Goal: Navigation & Orientation: Find specific page/section

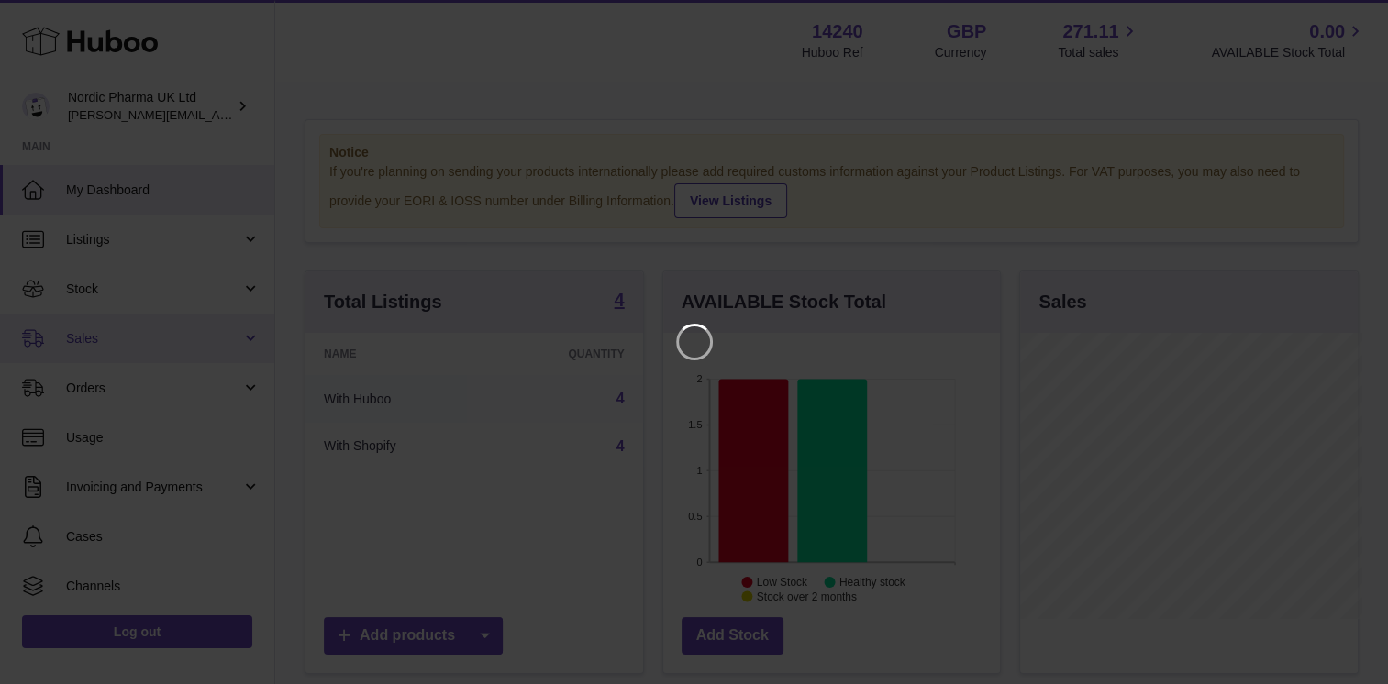
scroll to position [286, 342]
drag, startPoint x: 1348, startPoint y: 15, endPoint x: 1325, endPoint y: 17, distance: 23.0
click at [1348, 15] on icon "Close" at bounding box center [1354, 17] width 22 height 22
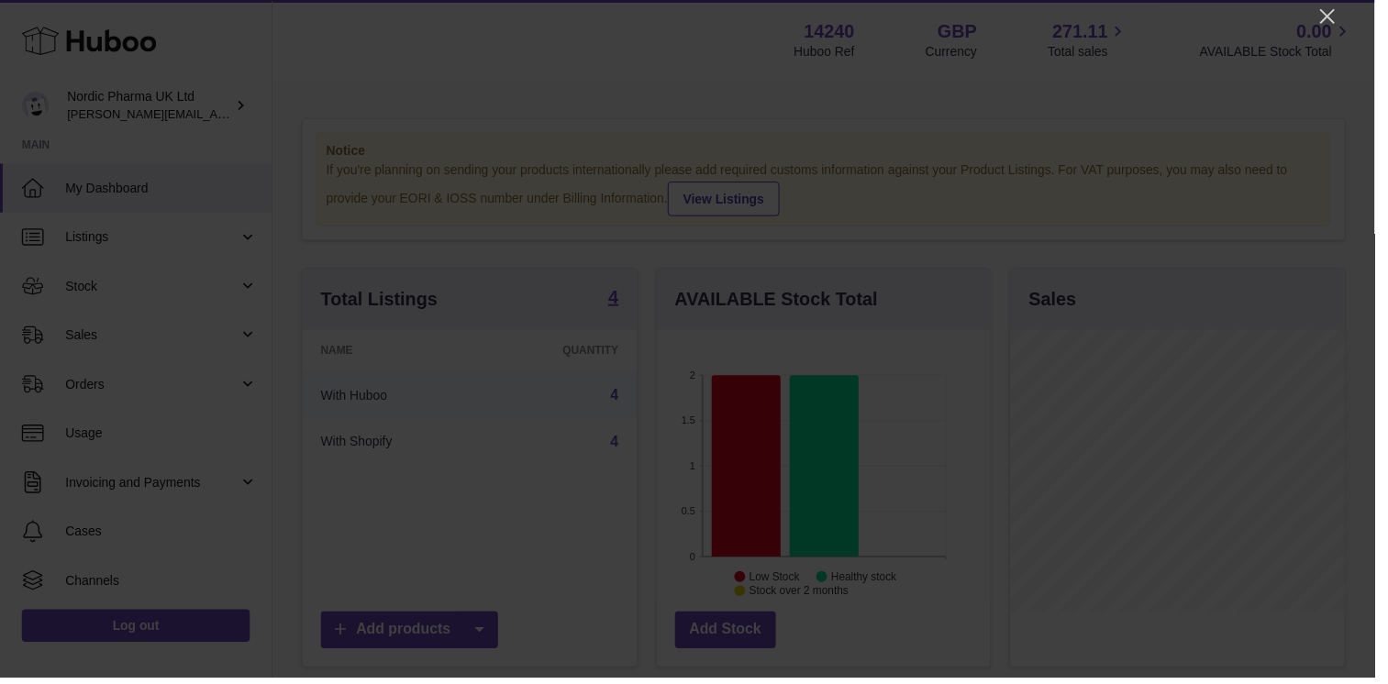
scroll to position [916953, 916902]
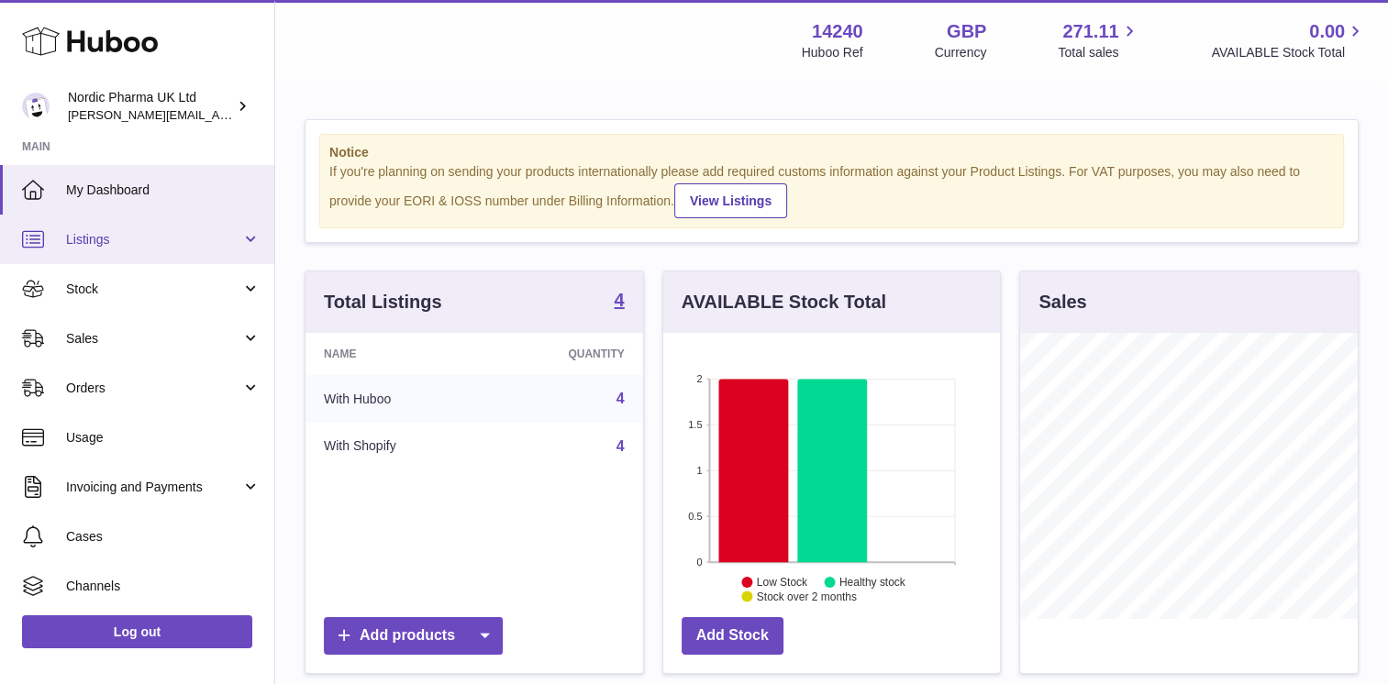
click at [173, 249] on link "Listings" at bounding box center [137, 240] width 274 height 50
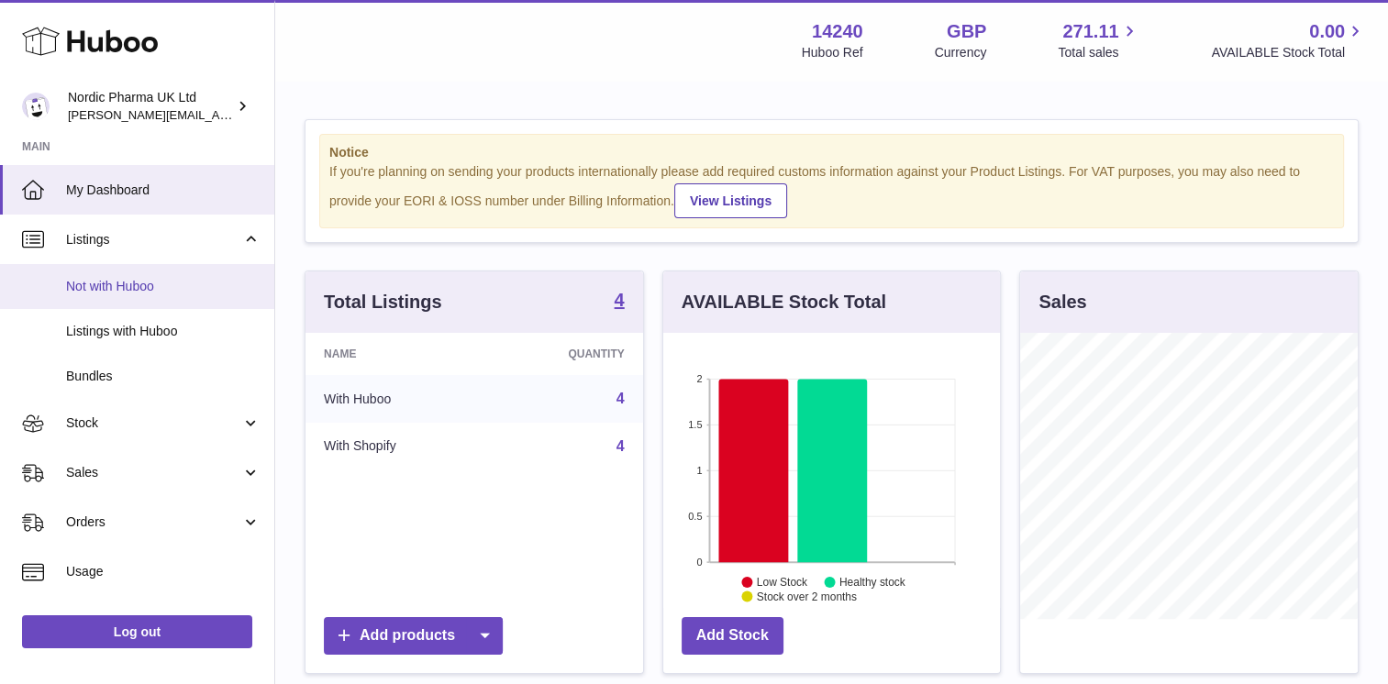
click at [173, 296] on link "Not with Huboo" at bounding box center [137, 286] width 274 height 45
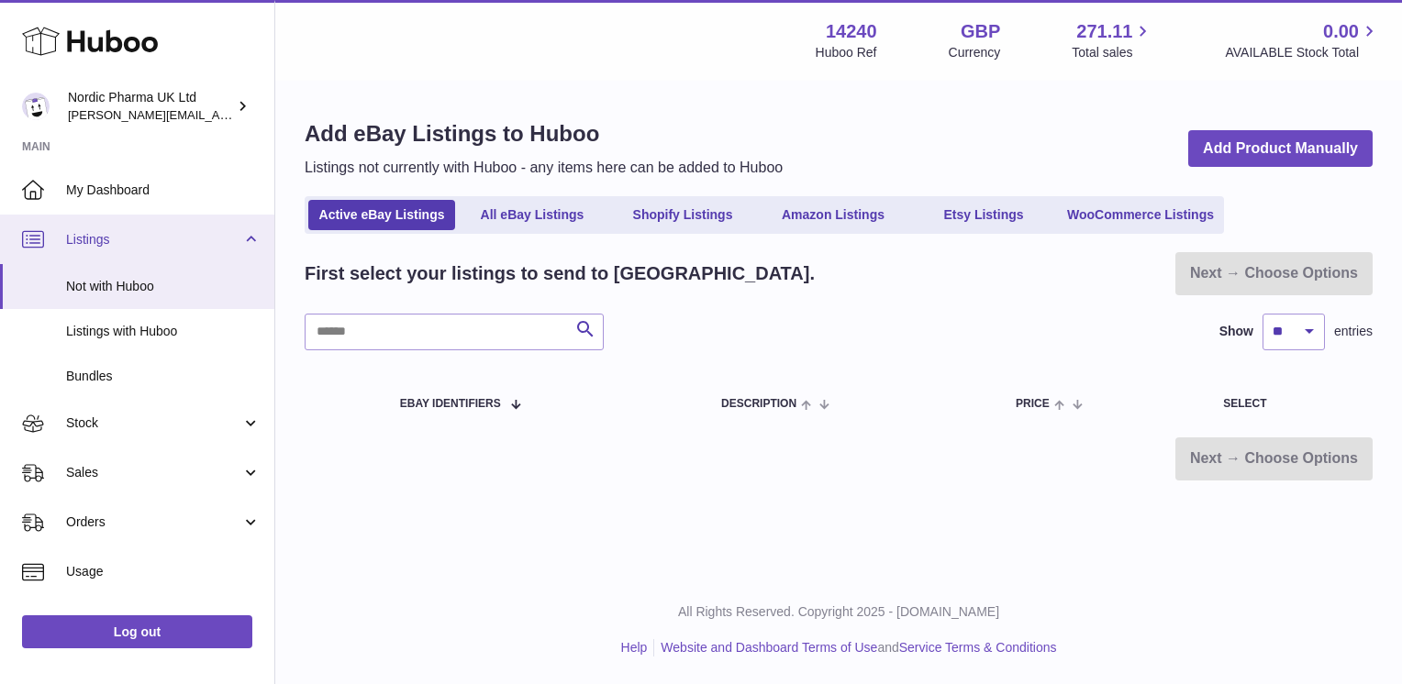
click at [191, 237] on span "Listings" at bounding box center [153, 239] width 175 height 17
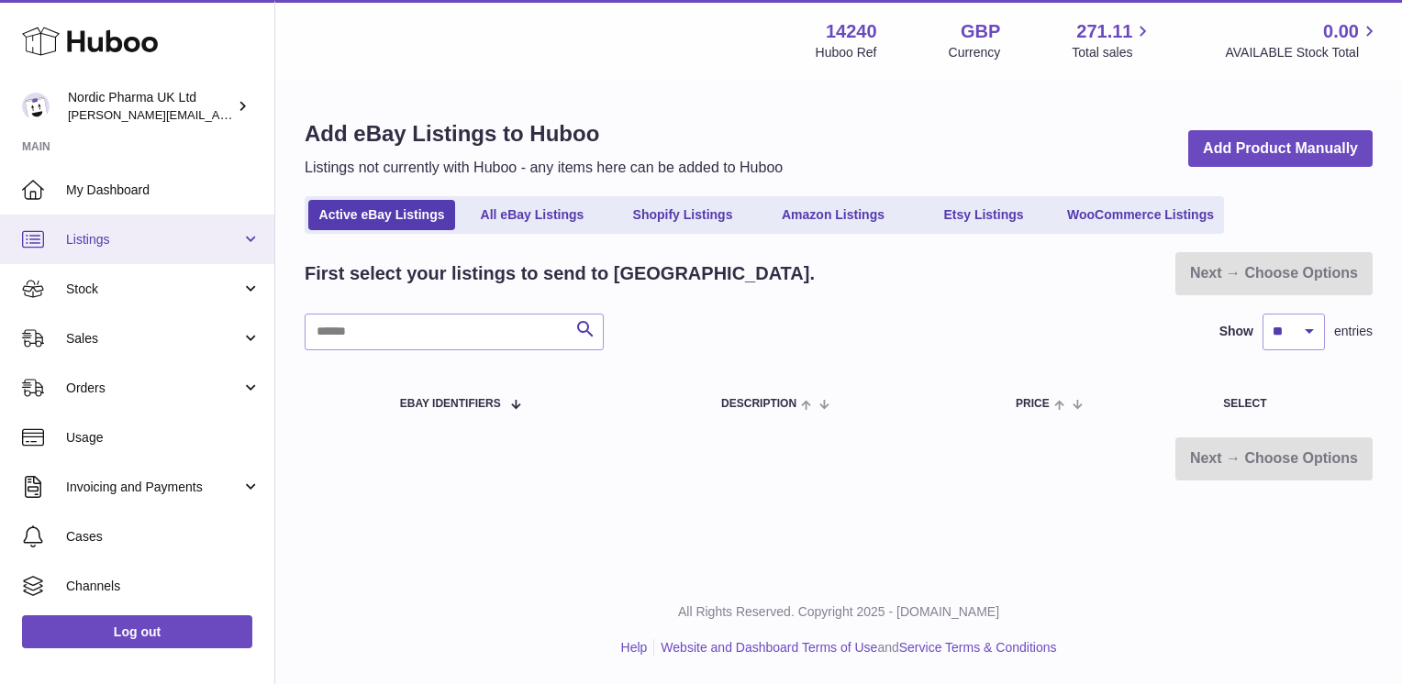
click at [194, 244] on span "Listings" at bounding box center [153, 239] width 175 height 17
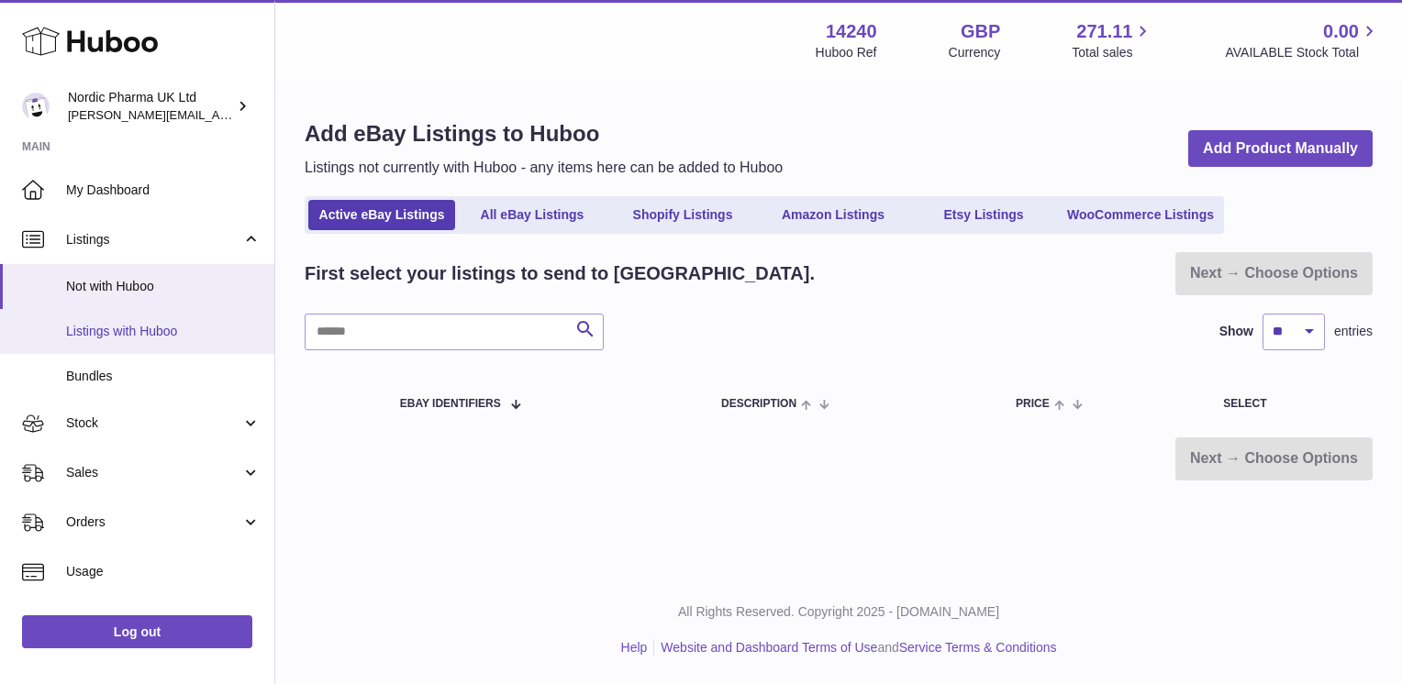
click at [181, 326] on span "Listings with Huboo" at bounding box center [163, 331] width 194 height 17
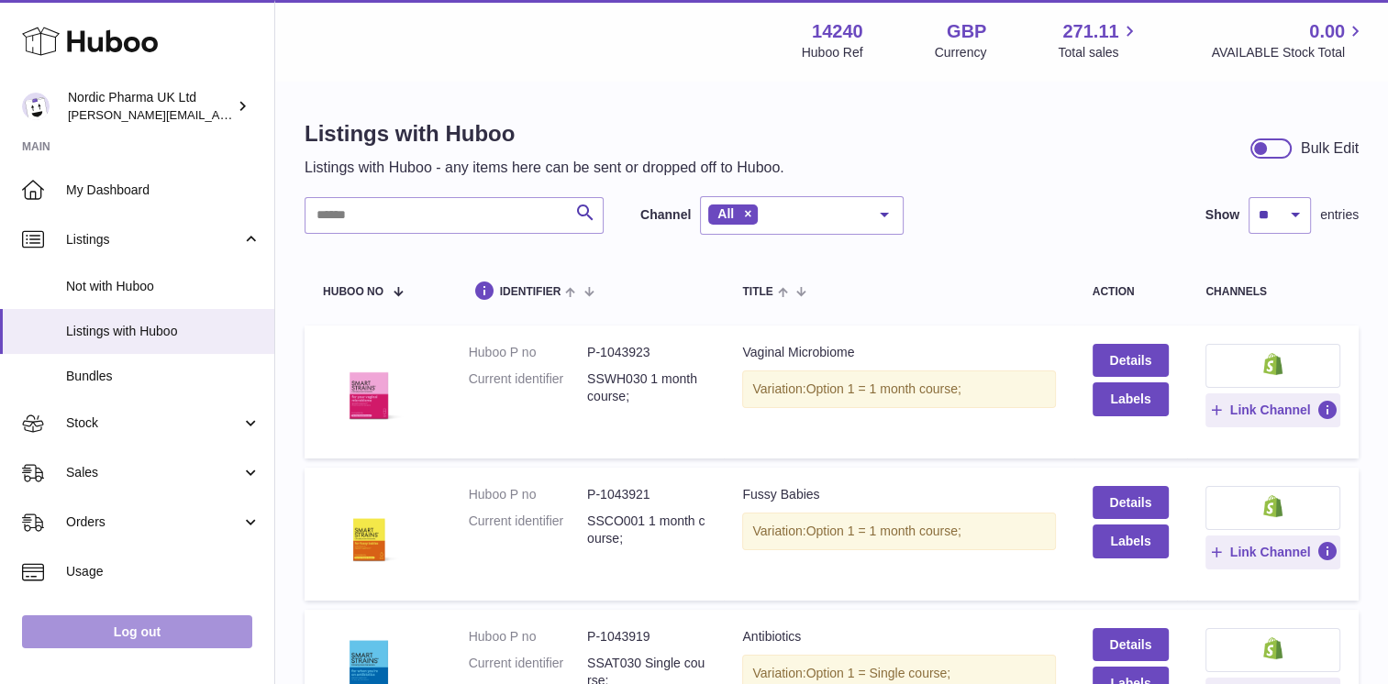
click at [121, 626] on link "Log out" at bounding box center [137, 631] width 230 height 33
